Goal: Find specific page/section: Find specific page/section

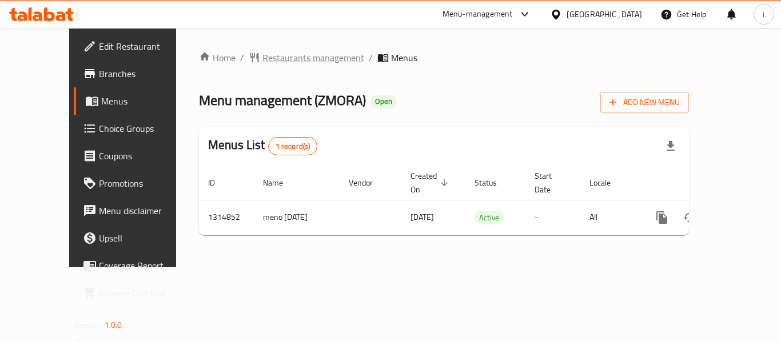
click at [262, 61] on span "Restaurants management" at bounding box center [313, 58] width 102 height 14
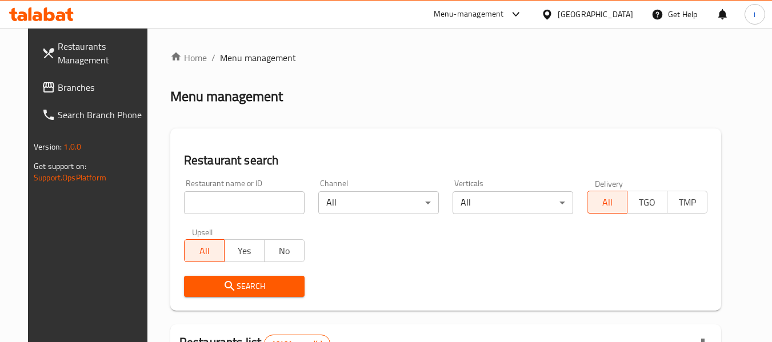
click at [43, 83] on icon at bounding box center [48, 87] width 11 height 10
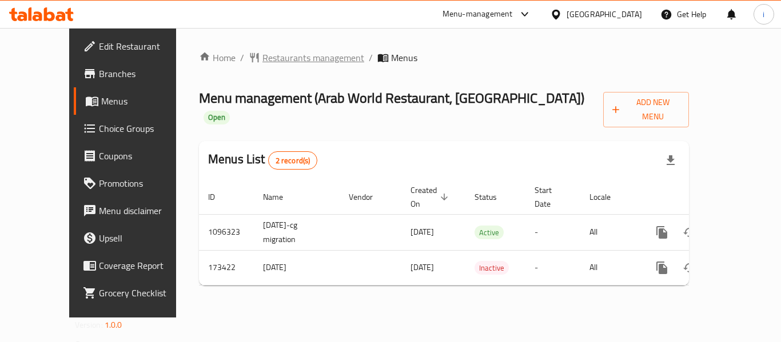
click at [262, 60] on span "Restaurants management" at bounding box center [313, 58] width 102 height 14
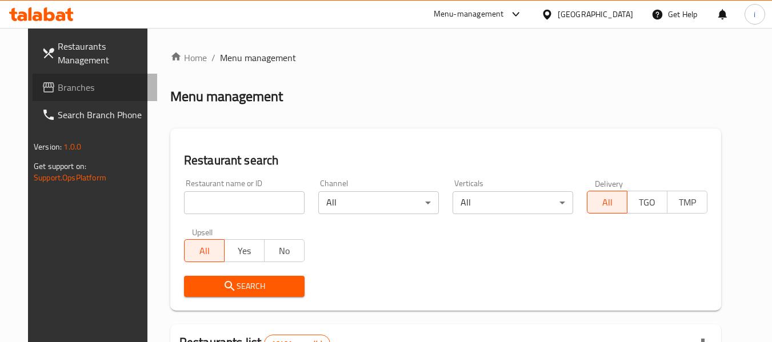
click at [58, 88] on span "Branches" at bounding box center [103, 88] width 90 height 14
